Goal: Download file/media

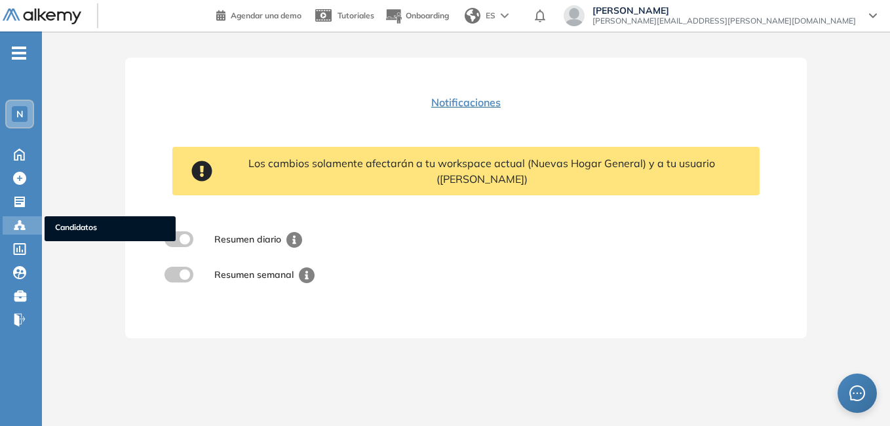
click at [67, 225] on span "Candidatos" at bounding box center [110, 228] width 110 height 14
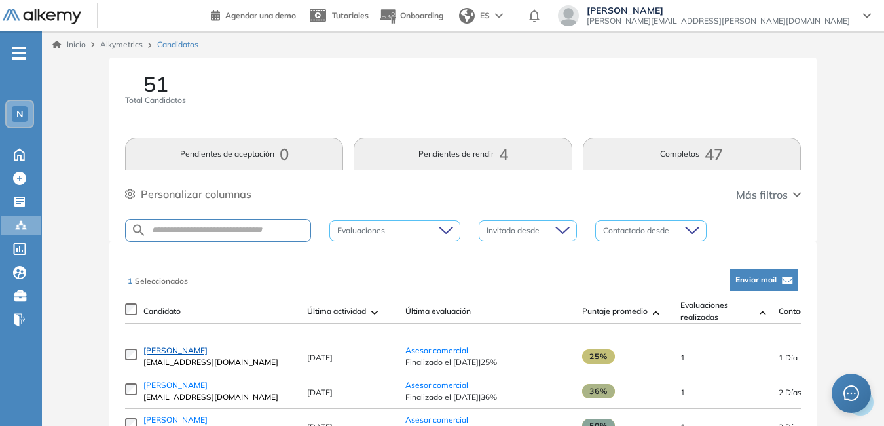
click at [177, 352] on span "[PERSON_NAME]" at bounding box center [175, 350] width 64 height 10
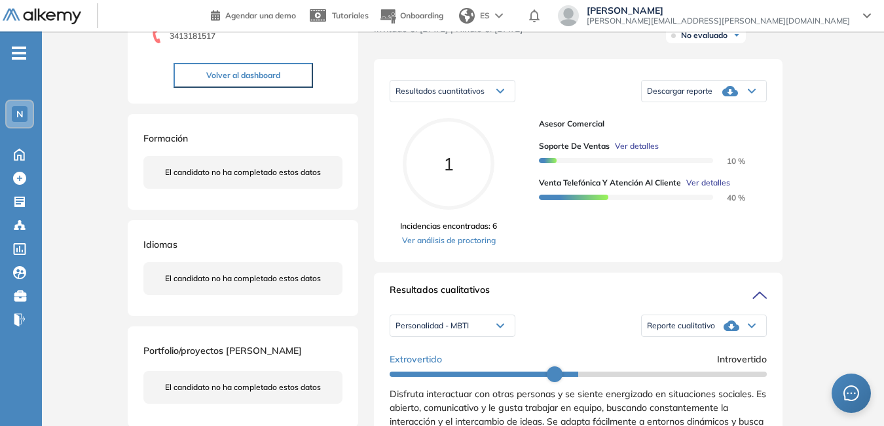
scroll to position [262, 0]
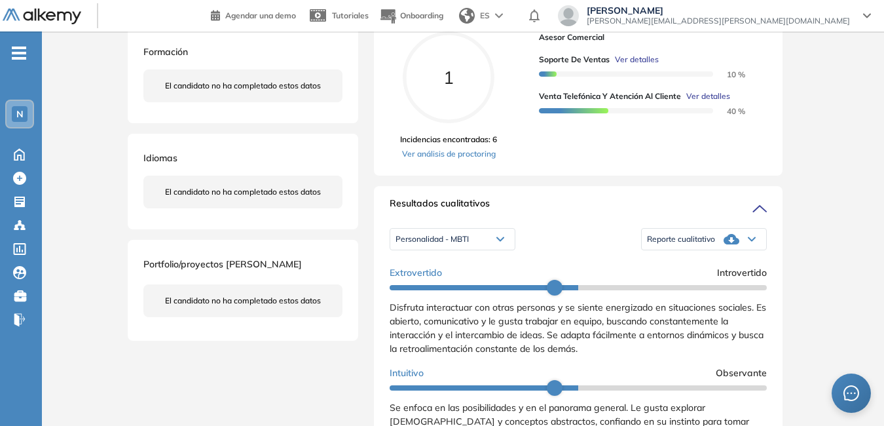
click at [681, 244] on span "Reporte cualitativo" at bounding box center [681, 239] width 68 height 10
click at [687, 264] on li "Reporte con Afinidad AI" at bounding box center [688, 257] width 80 height 13
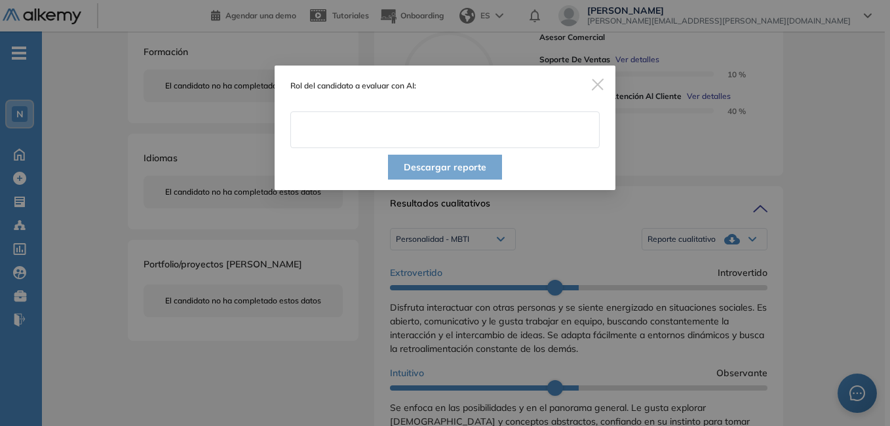
click at [378, 132] on input "text" at bounding box center [444, 129] width 309 height 37
type input "**********"
click at [424, 162] on button "Descargar reporte" at bounding box center [445, 167] width 114 height 25
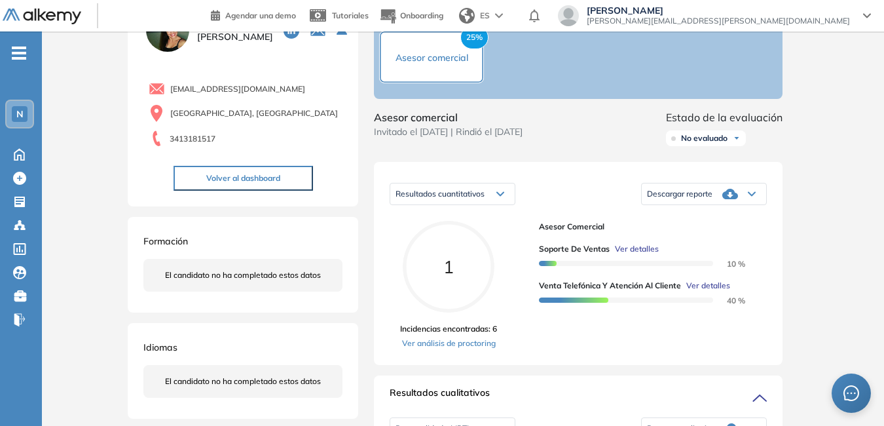
scroll to position [66, 0]
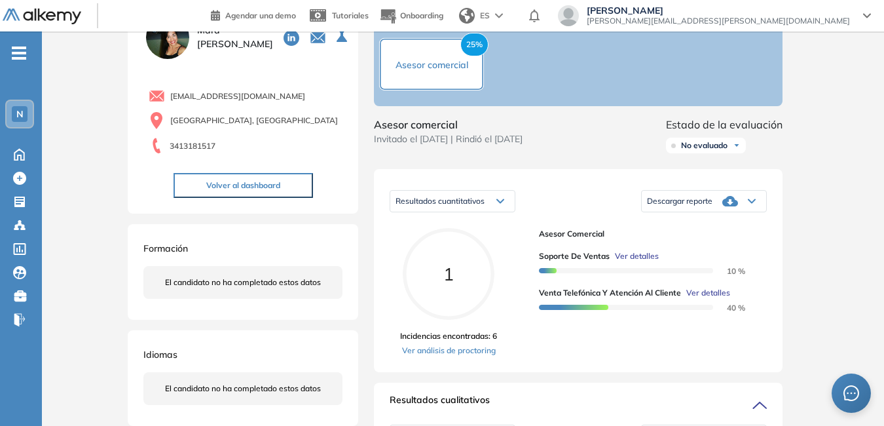
click at [690, 207] on div "Descargar reporte" at bounding box center [704, 201] width 124 height 26
click at [692, 250] on li "Descargar informe resumido" at bounding box center [697, 242] width 98 height 13
